Goal: Task Accomplishment & Management: Use online tool/utility

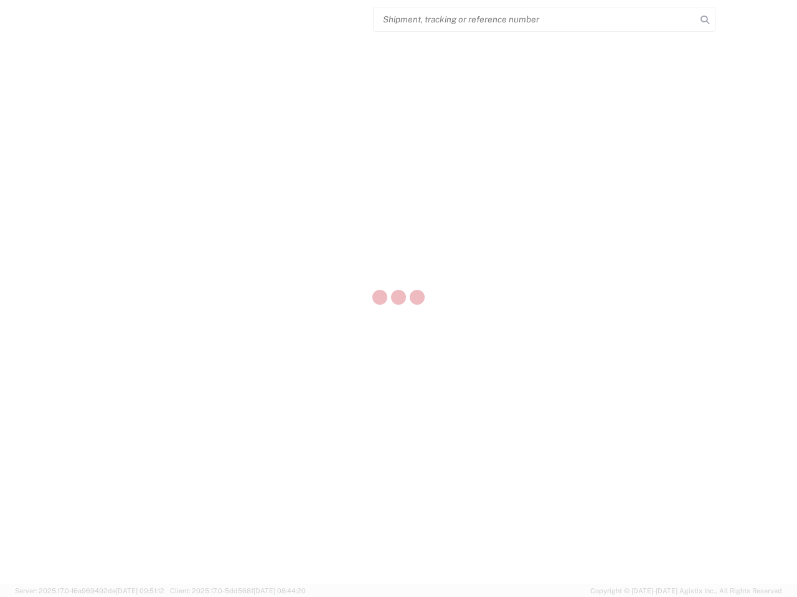
select select "US"
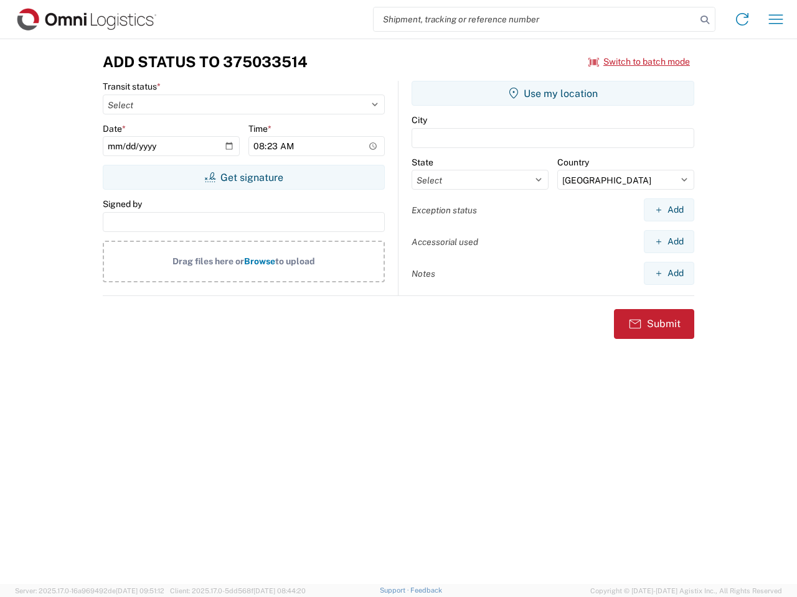
click at [535, 19] on input "search" at bounding box center [534, 19] width 322 height 24
click at [705, 20] on icon at bounding box center [704, 19] width 17 height 17
click at [742, 19] on icon at bounding box center [742, 19] width 20 height 20
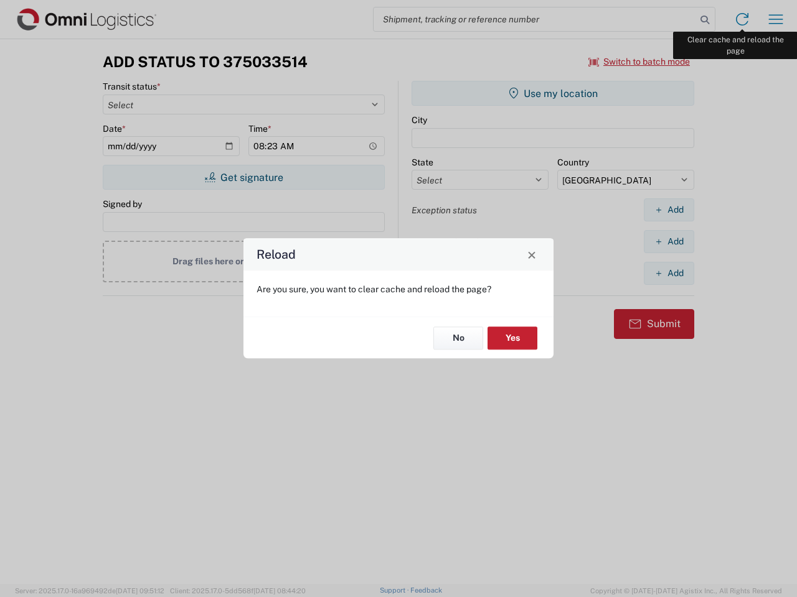
click at [775, 19] on div "Reload Are you sure, you want to clear cache and reload the page? No Yes" at bounding box center [398, 298] width 797 height 597
click at [639, 62] on div "Reload Are you sure, you want to clear cache and reload the page? No Yes" at bounding box center [398, 298] width 797 height 597
click at [243, 177] on div "Reload Are you sure, you want to clear cache and reload the page? No Yes" at bounding box center [398, 298] width 797 height 597
click at [553, 93] on div "Reload Are you sure, you want to clear cache and reload the page? No Yes" at bounding box center [398, 298] width 797 height 597
click at [668, 210] on div "Reload Are you sure, you want to clear cache and reload the page? No Yes" at bounding box center [398, 298] width 797 height 597
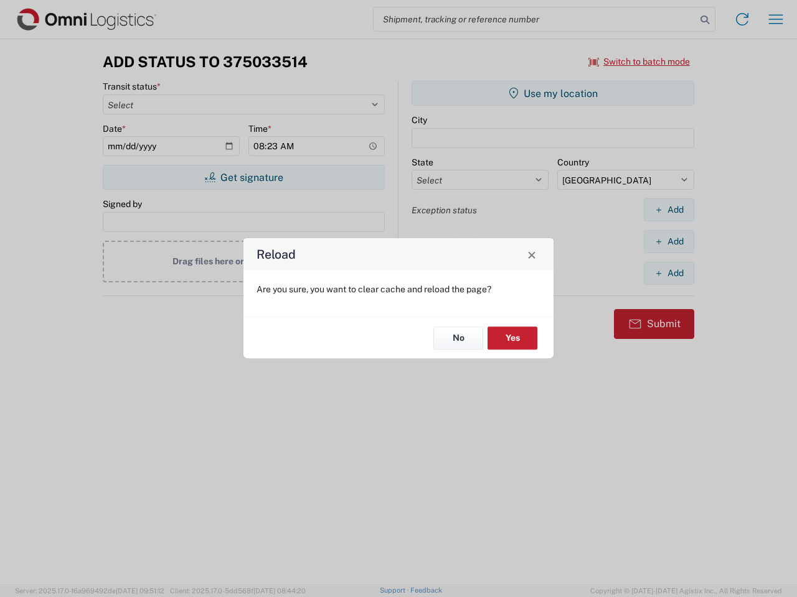
click at [668, 241] on div "Reload Are you sure, you want to clear cache and reload the page? No Yes" at bounding box center [398, 298] width 797 height 597
click at [668, 273] on div "Reload Are you sure, you want to clear cache and reload the page? No Yes" at bounding box center [398, 298] width 797 height 597
